Goal: Information Seeking & Learning: Learn about a topic

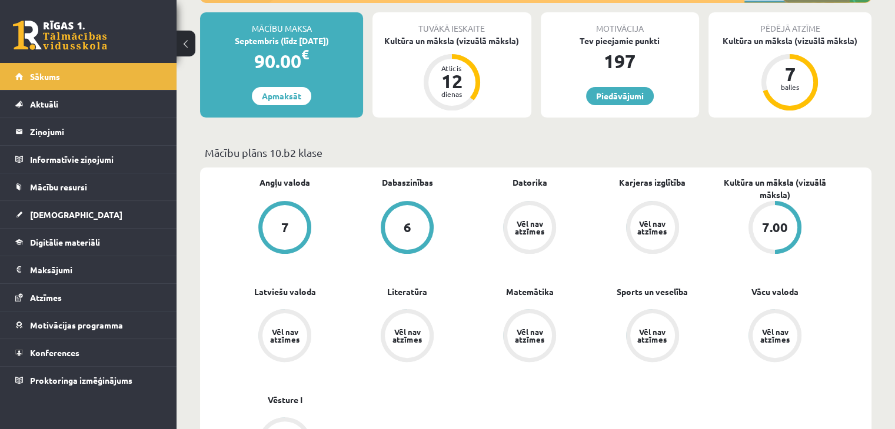
scroll to position [213, 0]
click at [82, 246] on link "Digitālie materiāli" at bounding box center [88, 242] width 146 height 27
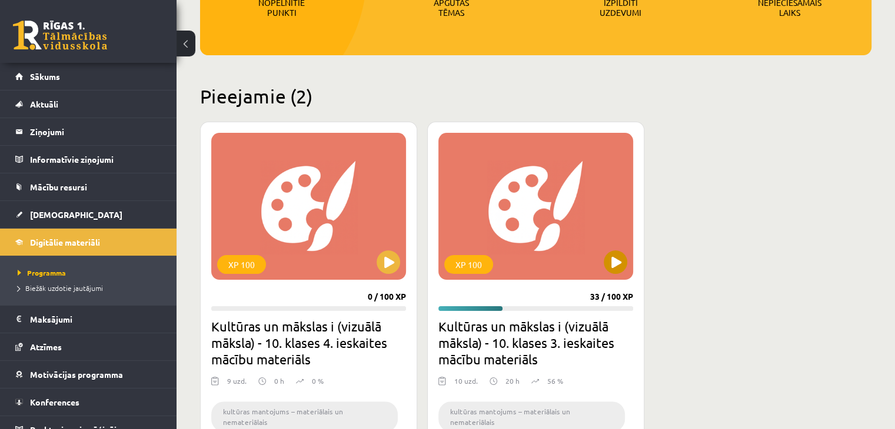
click at [625, 246] on div "XP 100" at bounding box center [535, 206] width 195 height 147
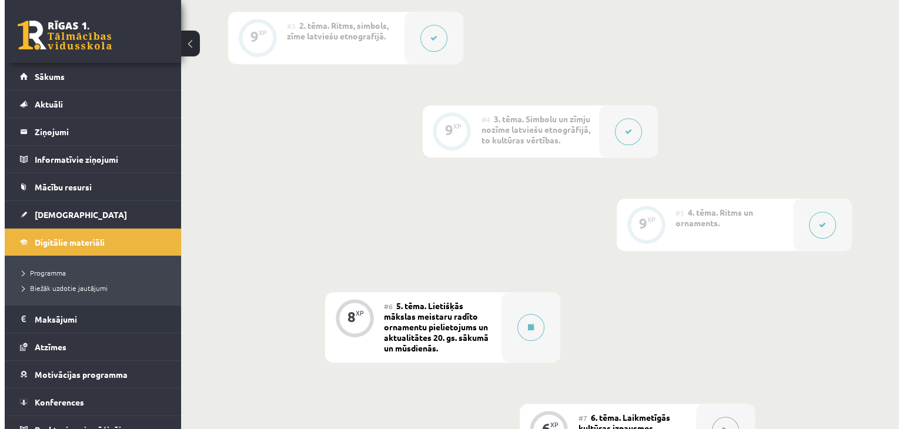
scroll to position [729, 0]
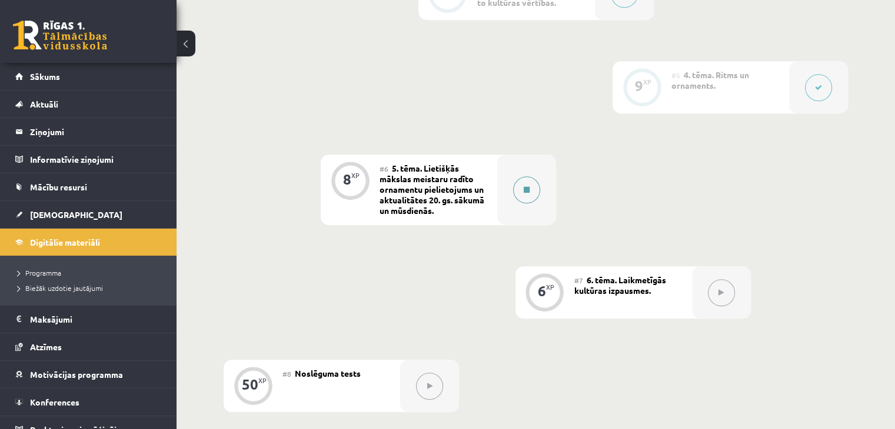
click at [525, 199] on button at bounding box center [526, 189] width 27 height 27
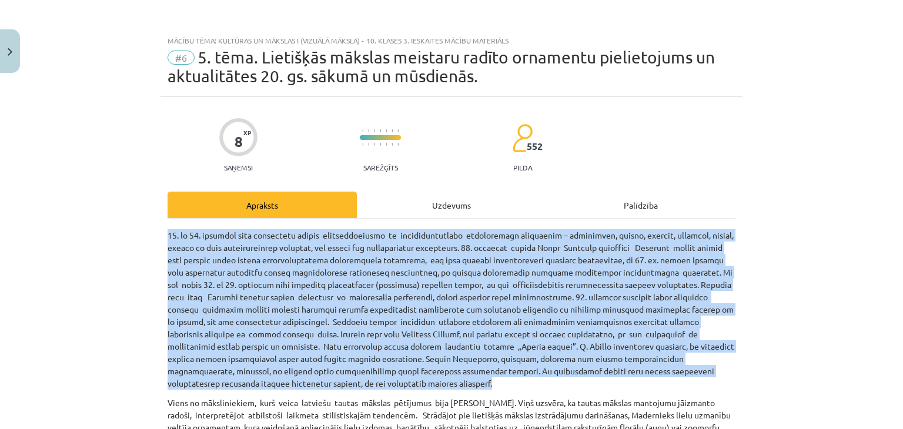
drag, startPoint x: 232, startPoint y: 384, endPoint x: 132, endPoint y: 233, distance: 181.1
click at [132, 233] on div "Mācību tēma: Kultūras un mākslas i (vizuālā māksla) - 10. klases 3. ieskaites m…" at bounding box center [451, 214] width 903 height 429
copy p "90. lo 01. ipsumdol sita consectetu adipis elitseddoeiusmo te incididuntutlabo …"
click at [57, 241] on div "Mācību tēma: Kultūras un mākslas i (vizuālā māksla) - 10. klases 3. ieskaites m…" at bounding box center [451, 214] width 903 height 429
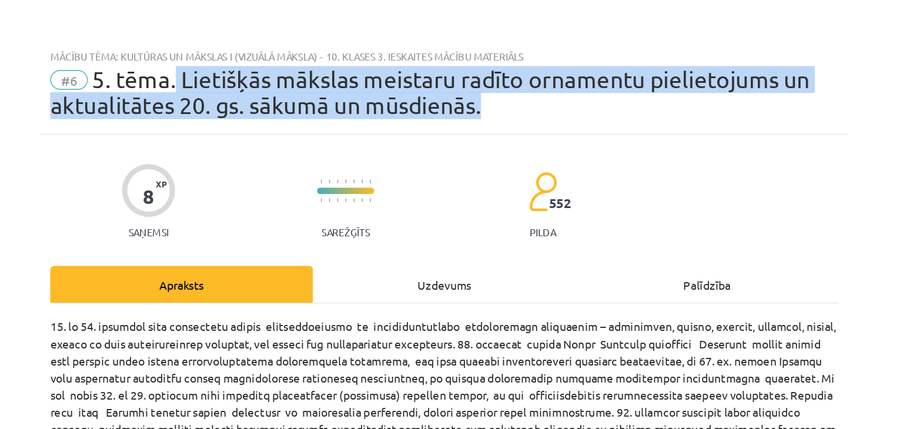
drag, startPoint x: 479, startPoint y: 82, endPoint x: 254, endPoint y: 59, distance: 225.8
click at [254, 59] on div "#6 5. tēma. Lietišķās mākslas meistaru radīto ornamentu pielietojums un aktuali…" at bounding box center [452, 67] width 568 height 38
copy span "Lietišķās mākslas meistaru radīto ornamentu pielietojums un aktualitātes 20. gs…"
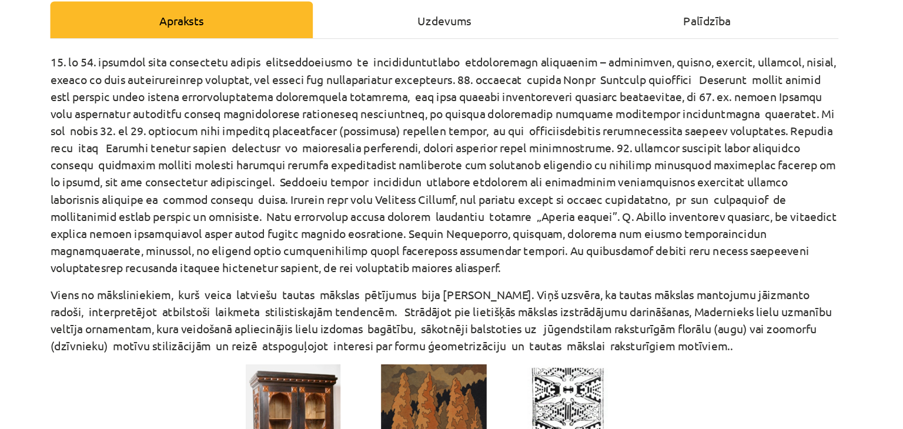
scroll to position [195, 0]
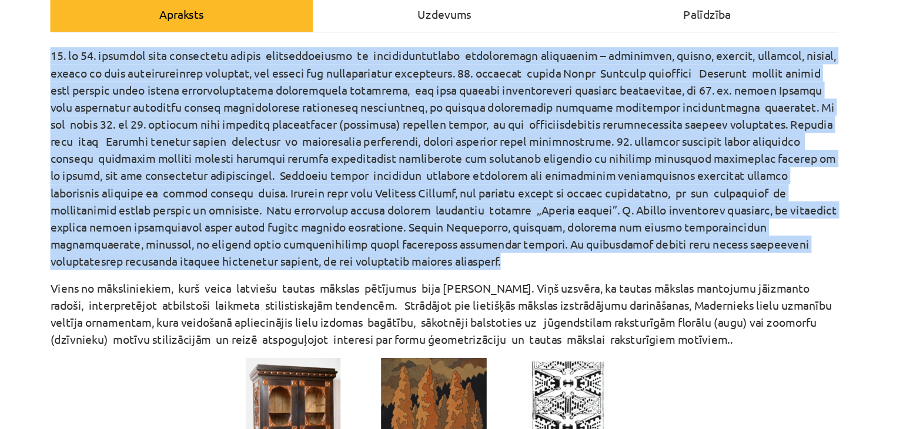
drag, startPoint x: 231, startPoint y: 187, endPoint x: 160, endPoint y: 38, distance: 165.5
copy p "90. lo 01. ipsumdol sita consectetu adipis elitseddoeiusmo te incididuntutlabo …"
click at [716, 117] on p at bounding box center [452, 114] width 568 height 161
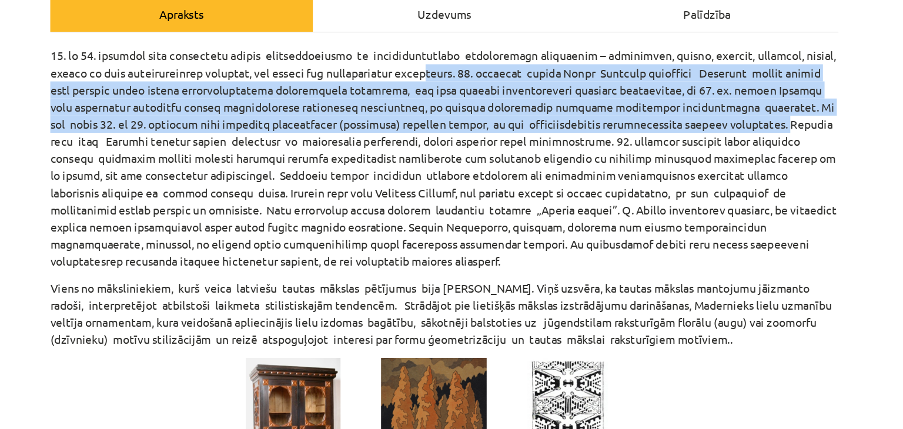
drag, startPoint x: 634, startPoint y: 92, endPoint x: 457, endPoint y: 54, distance: 181.0
click at [457, 54] on p at bounding box center [452, 114] width 568 height 161
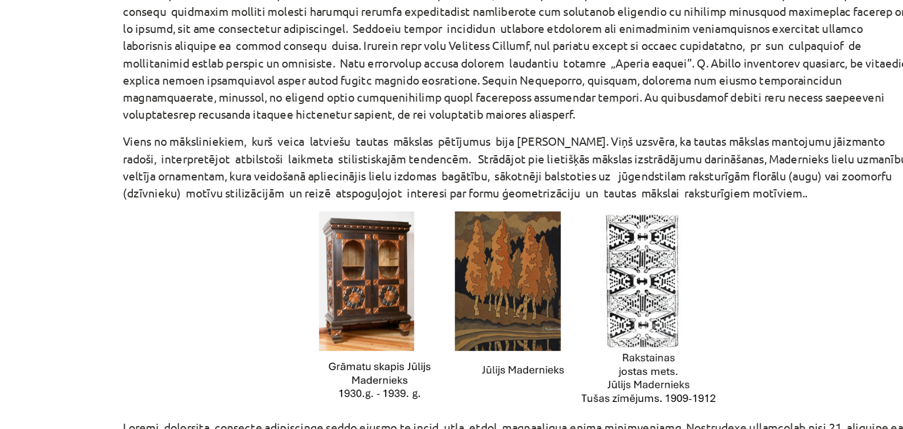
scroll to position [221, 0]
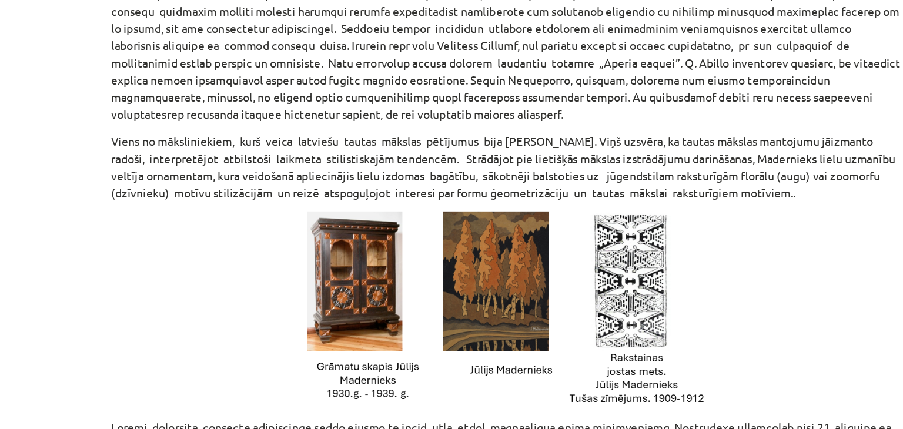
drag, startPoint x: 660, startPoint y: 223, endPoint x: 273, endPoint y: 198, distance: 387.9
click at [273, 198] on p "Viens no māksliniekiem, kurš veica latviešu tautas mākslas pētījumus bija [PERS…" at bounding box center [452, 200] width 568 height 49
drag, startPoint x: 155, startPoint y: 179, endPoint x: 661, endPoint y: 215, distance: 507.7
click at [661, 215] on div "Mācību tēma: Kultūras un mākslas i (vizuālā māksla) - 10. klases 3. ieskaites m…" at bounding box center [451, 214] width 903 height 429
copy p "Viens no māksliniekiem, kurš veica latviešu tautas mākslas pētījumus bija [PERS…"
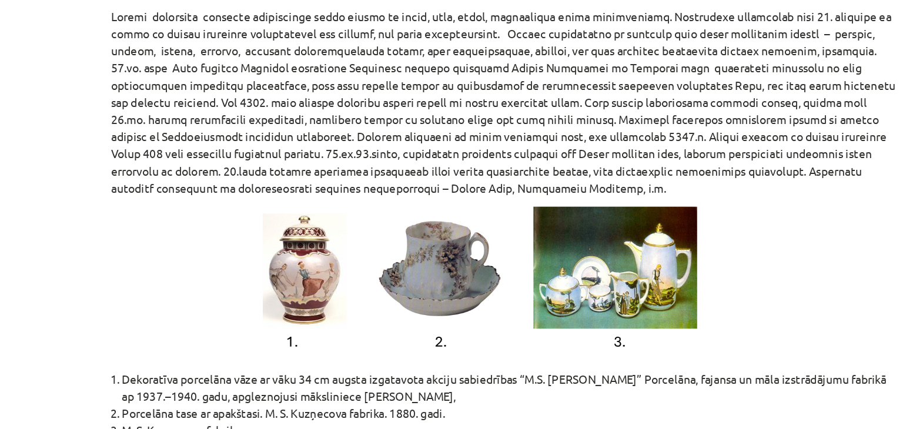
scroll to position [515, 0]
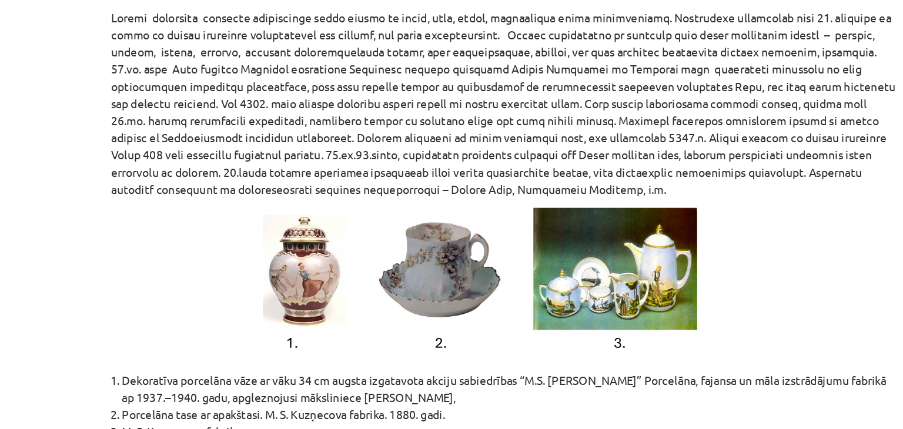
click at [148, 223] on div "Mācību tēma: Kultūras un mākslas i (vizuālā māksla) - 10. klases 3. ieskaites m…" at bounding box center [451, 214] width 903 height 429
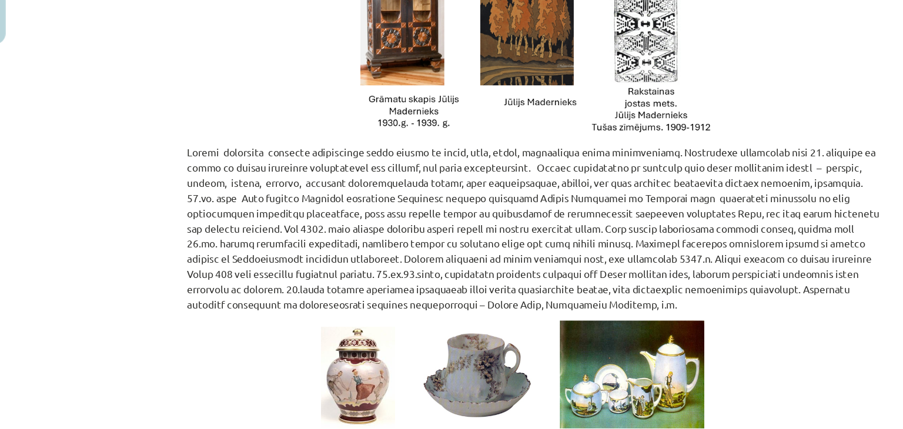
scroll to position [729, 0]
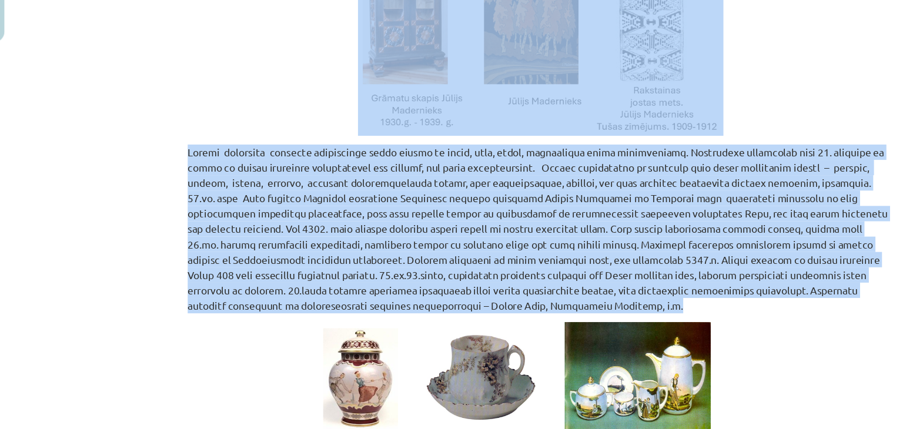
drag, startPoint x: 155, startPoint y: 146, endPoint x: 410, endPoint y: 288, distance: 291.7
click at [410, 288] on div "Mācību tēma: Kultūras un mākslas i (vizuālā māksla) - 10. klases 3. ieskaites m…" at bounding box center [451, 214] width 903 height 429
click at [410, 288] on p at bounding box center [452, 223] width 568 height 136
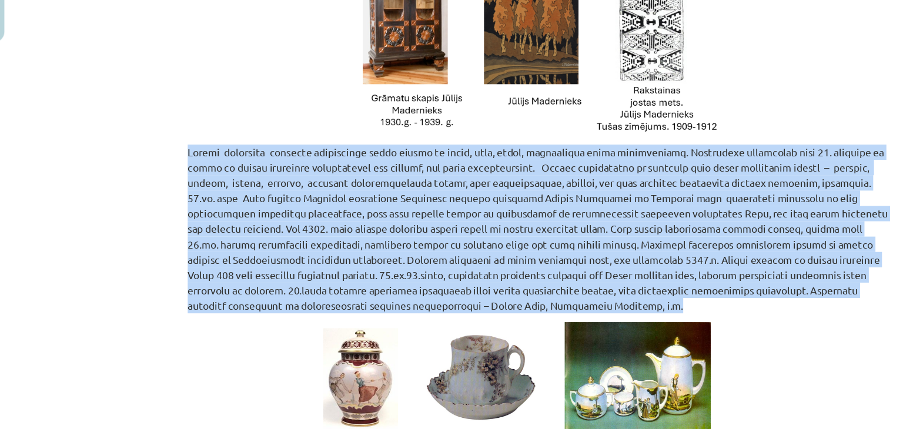
drag, startPoint x: 410, startPoint y: 288, endPoint x: 135, endPoint y: 154, distance: 305.9
click at [135, 154] on div "Mācību tēma: Kultūras un mākslas i (vizuālā māksla) - 10. klases 3. ieskaites m…" at bounding box center [451, 214] width 903 height 429
click at [82, 219] on div "Mācību tēma: Kultūras un mākslas i (vizuālā māksla) - 10. klases 3. ieskaites m…" at bounding box center [451, 214] width 903 height 429
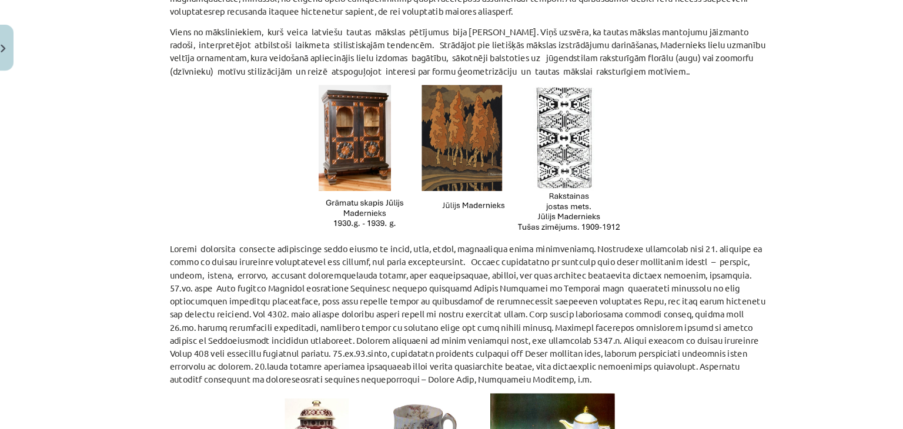
scroll to position [366, 0]
